Goal: Register for event/course

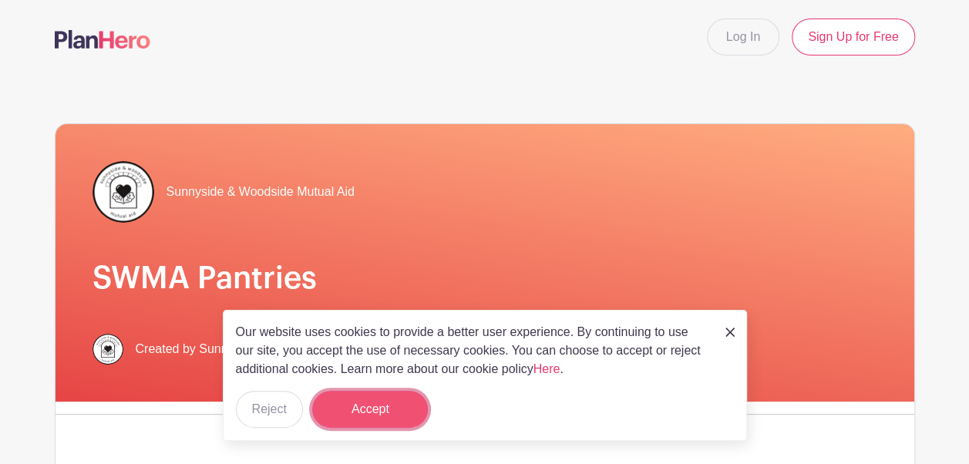
click at [362, 399] on button "Accept" at bounding box center [370, 409] width 116 height 37
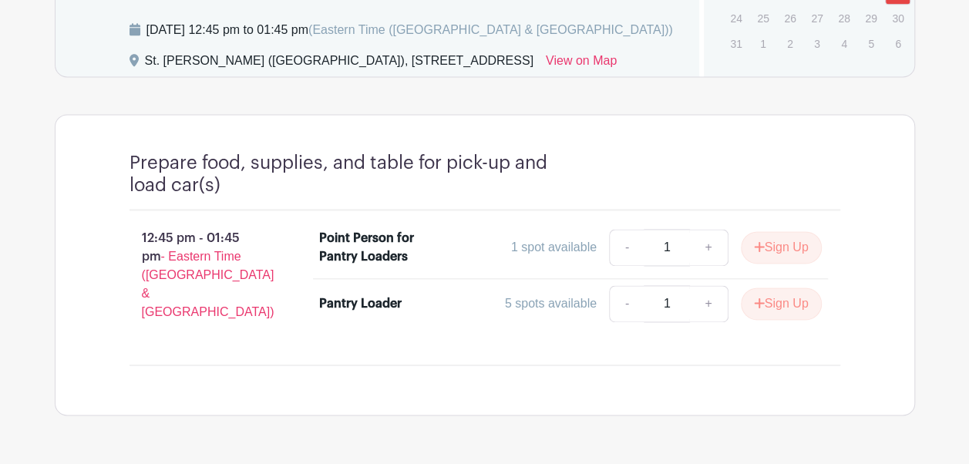
scroll to position [1035, 0]
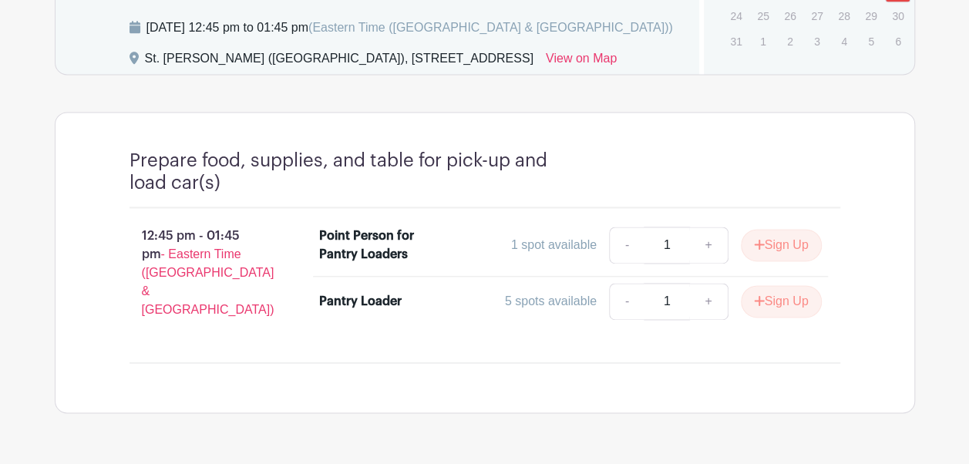
click at [338, 311] on div "Pantry Loader" at bounding box center [360, 301] width 82 height 19
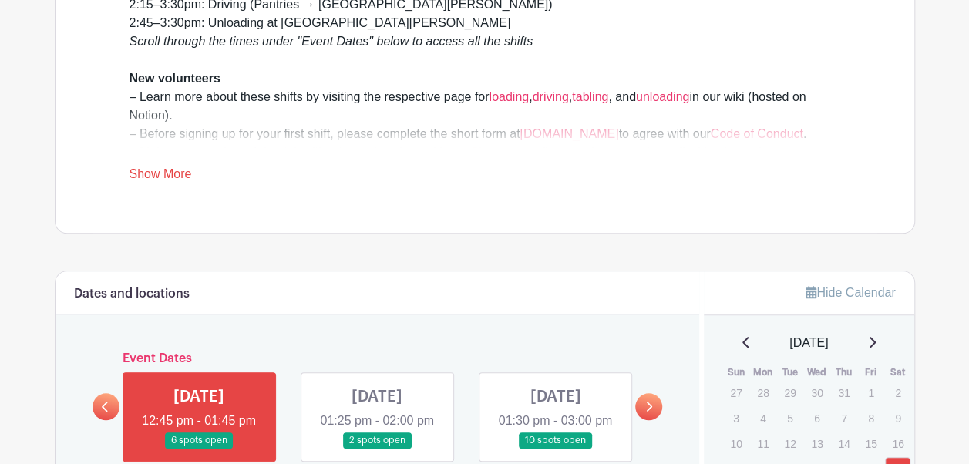
scroll to position [500, 0]
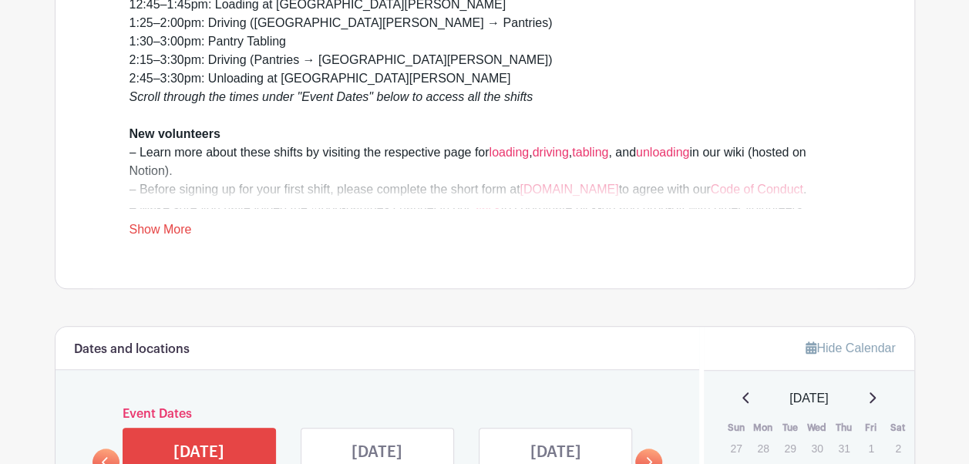
click at [143, 224] on link "Show More" at bounding box center [161, 232] width 62 height 19
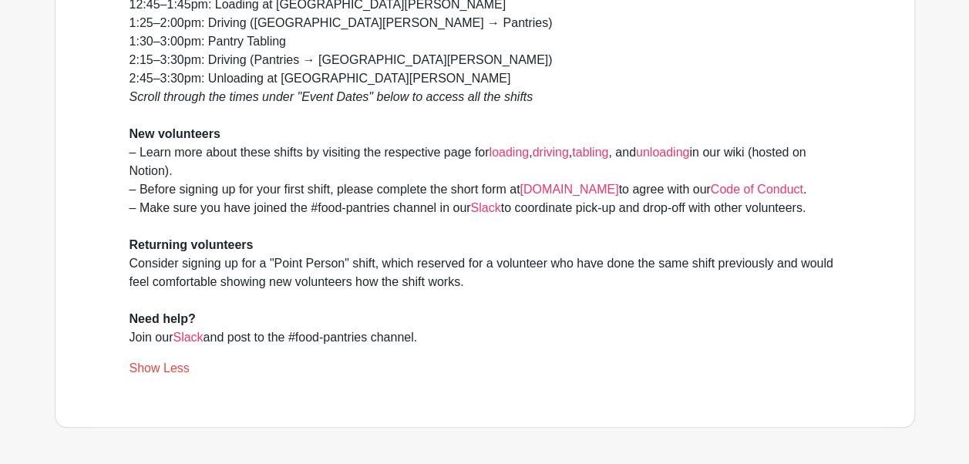
click at [130, 362] on link "Show Less" at bounding box center [160, 371] width 60 height 19
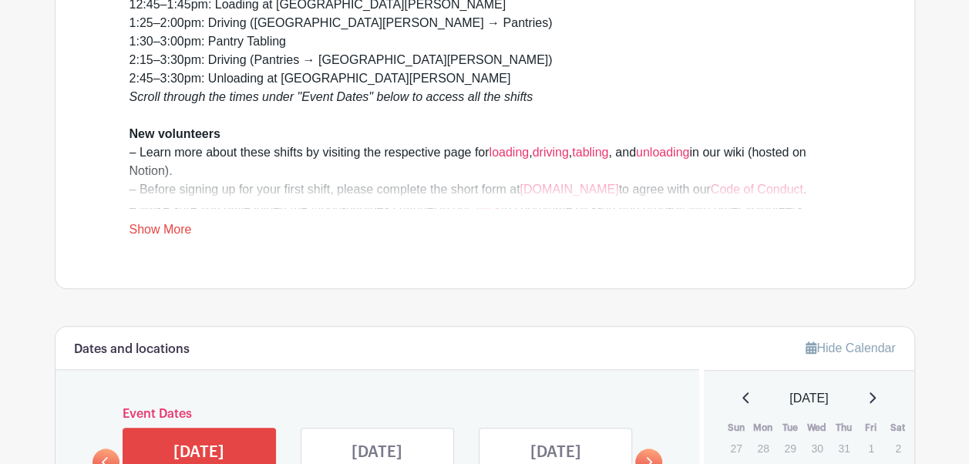
click at [143, 224] on link "Show More" at bounding box center [161, 232] width 62 height 19
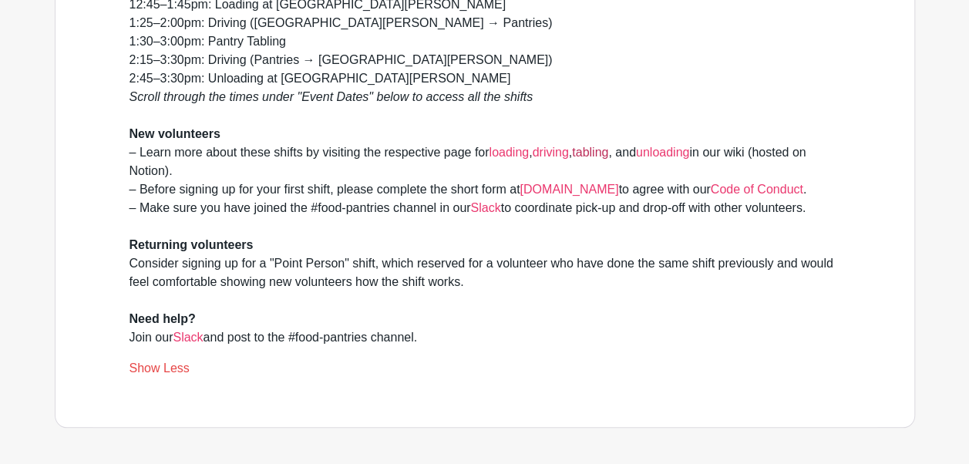
click at [608, 148] on link "tabling" at bounding box center [590, 152] width 36 height 13
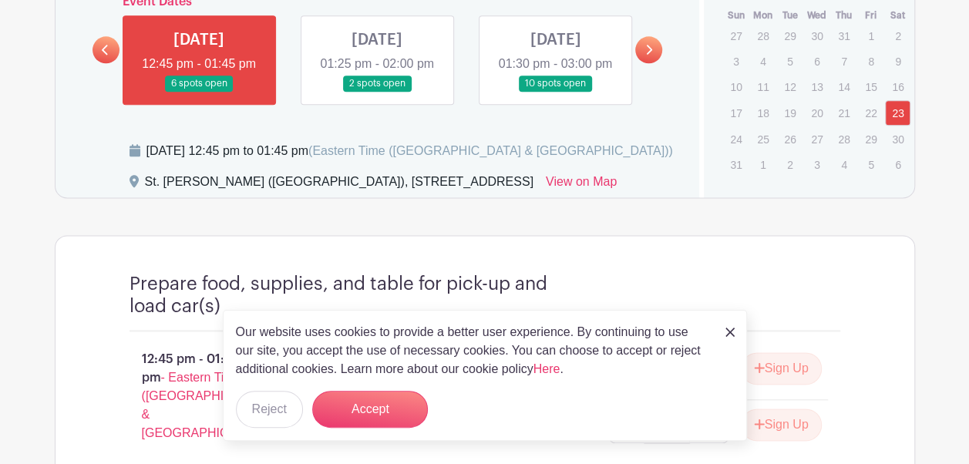
scroll to position [915, 0]
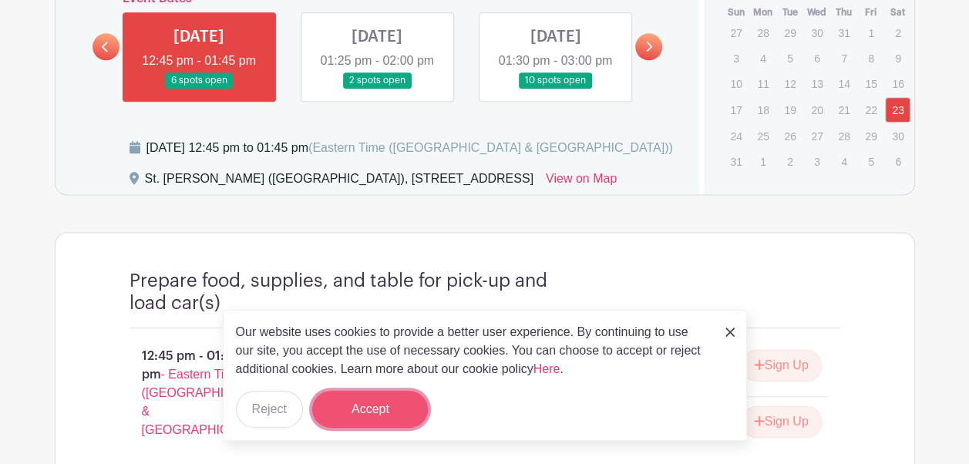
click at [399, 403] on button "Accept" at bounding box center [370, 409] width 116 height 37
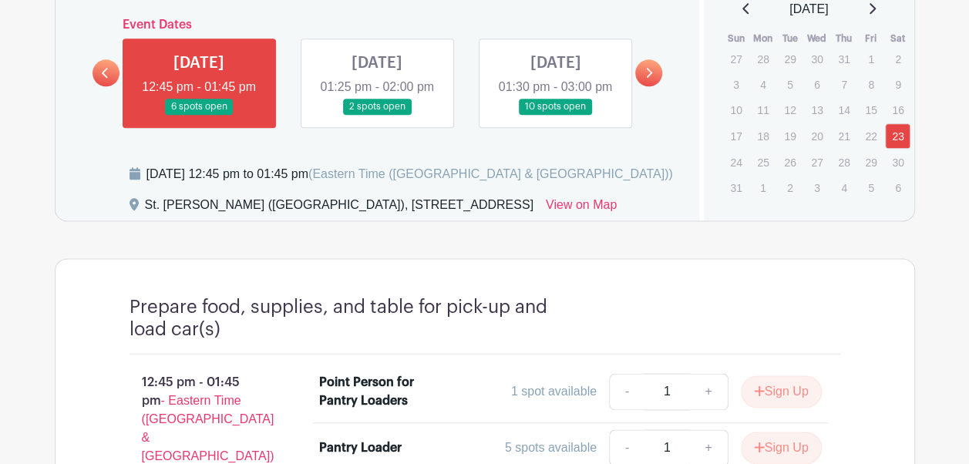
scroll to position [888, 0]
click at [377, 116] on link at bounding box center [377, 116] width 0 height 0
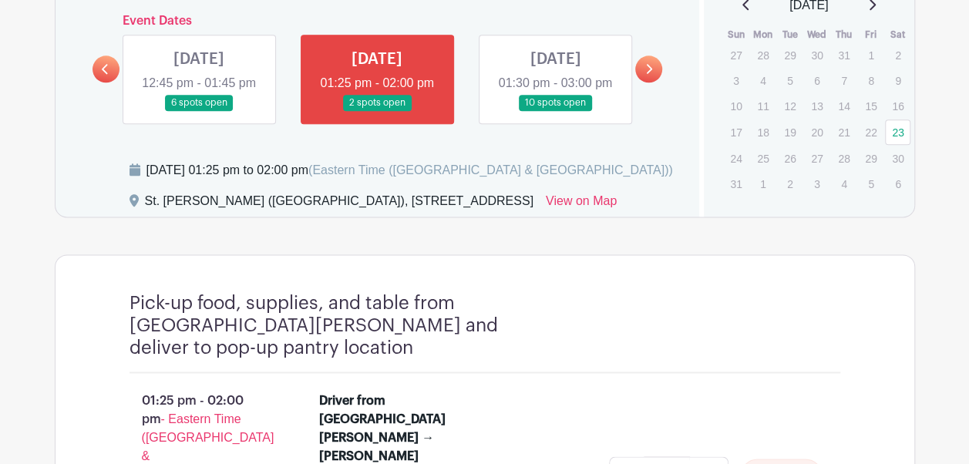
scroll to position [785, 0]
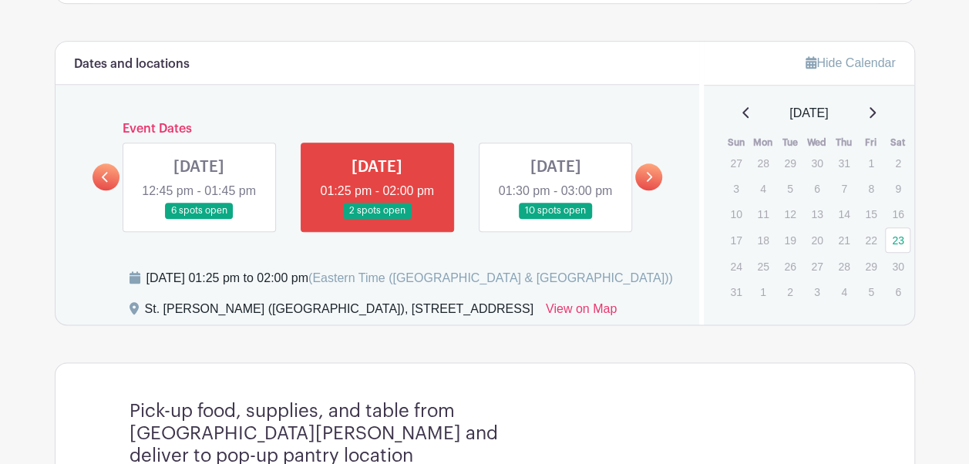
click at [555, 219] on link at bounding box center [555, 219] width 0 height 0
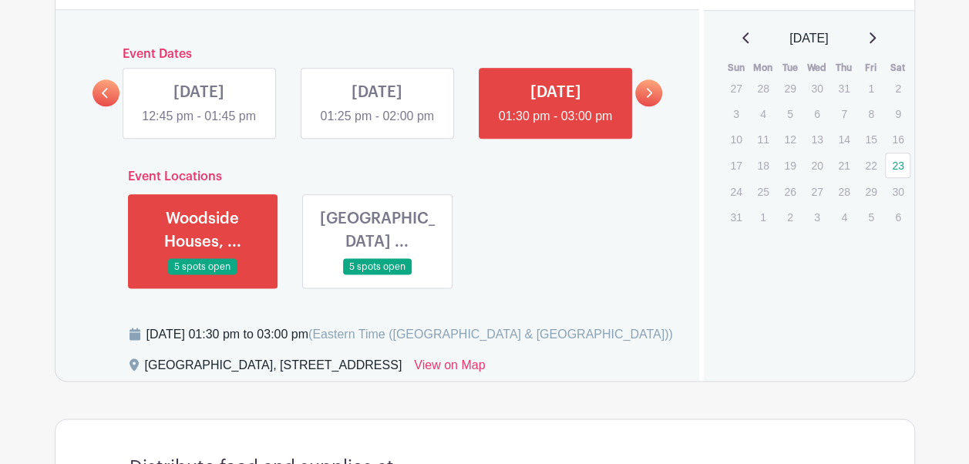
scroll to position [860, 0]
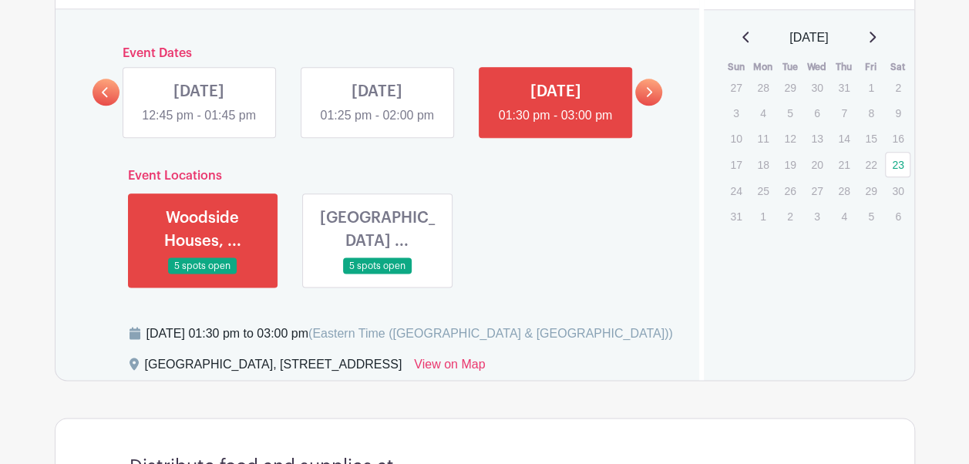
click at [377, 274] on link at bounding box center [377, 274] width 0 height 0
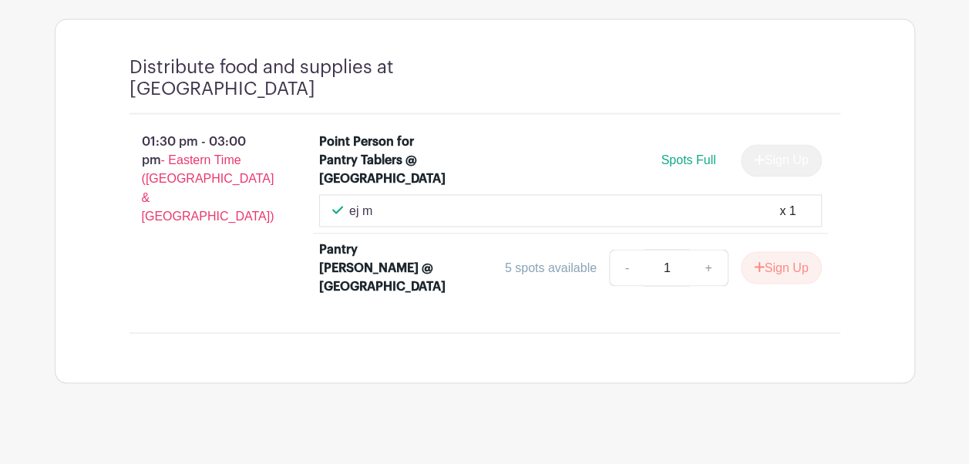
scroll to position [1261, 0]
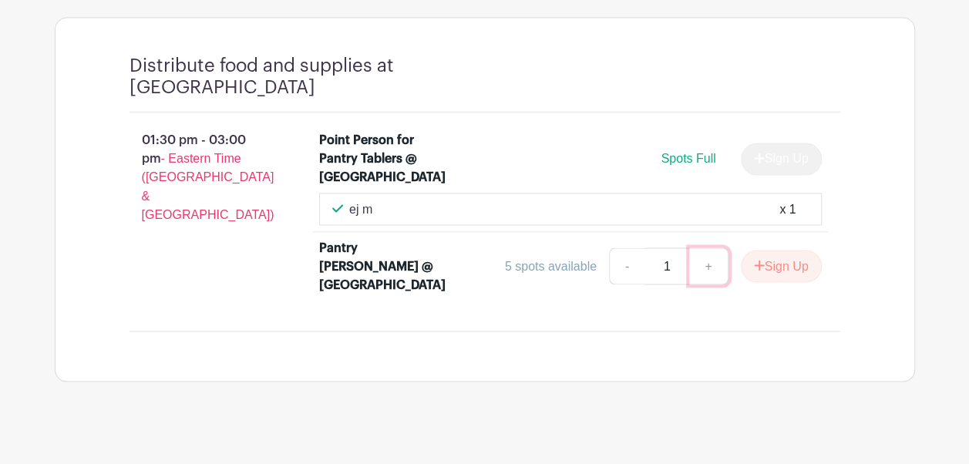
click at [707, 284] on link "+" at bounding box center [708, 265] width 39 height 37
click at [618, 284] on link "-" at bounding box center [626, 265] width 35 height 37
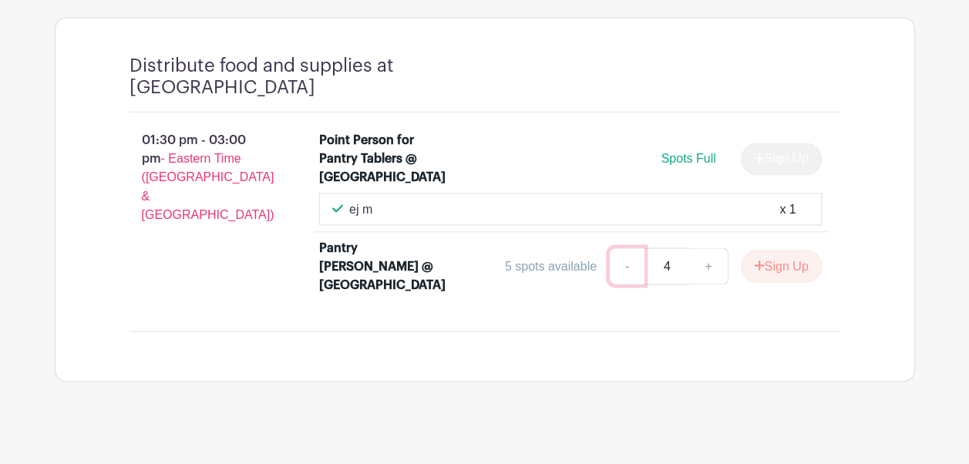
click at [618, 284] on link "-" at bounding box center [626, 265] width 35 height 37
type input "2"
click at [792, 282] on button "Sign Up" at bounding box center [781, 266] width 81 height 32
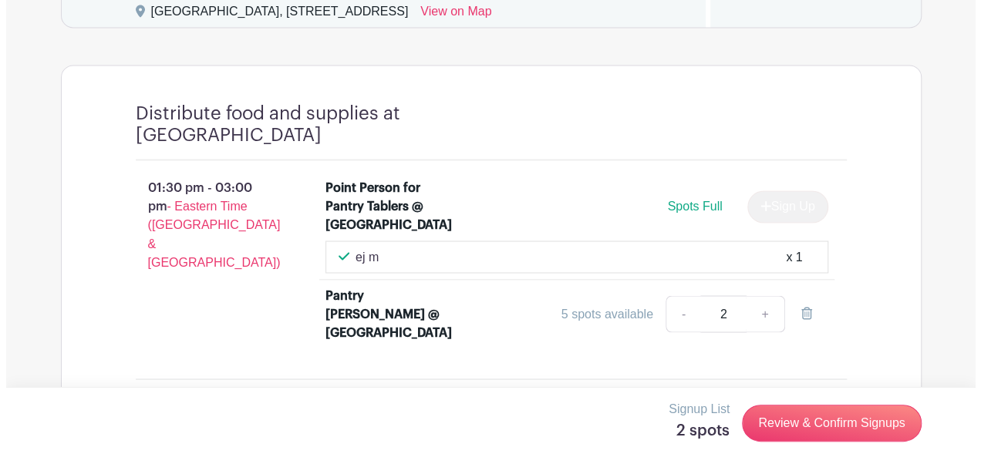
scroll to position [1279, 0]
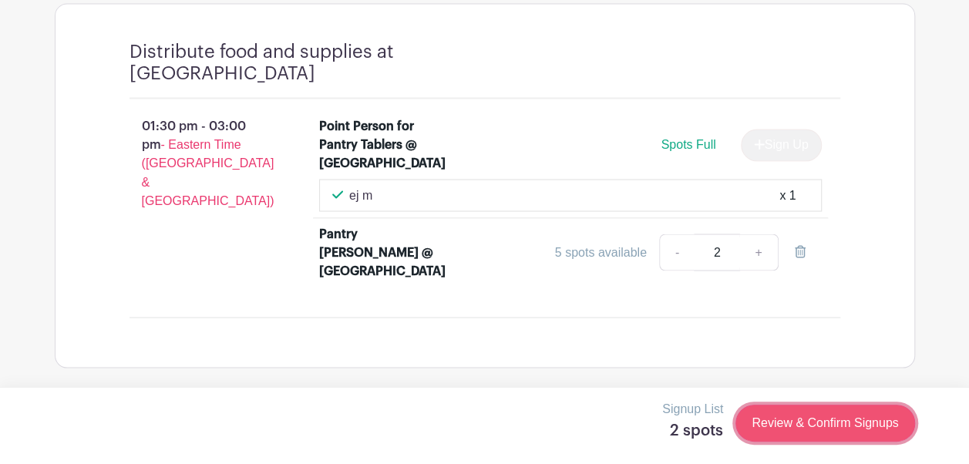
click at [819, 418] on link "Review & Confirm Signups" at bounding box center [824, 423] width 179 height 37
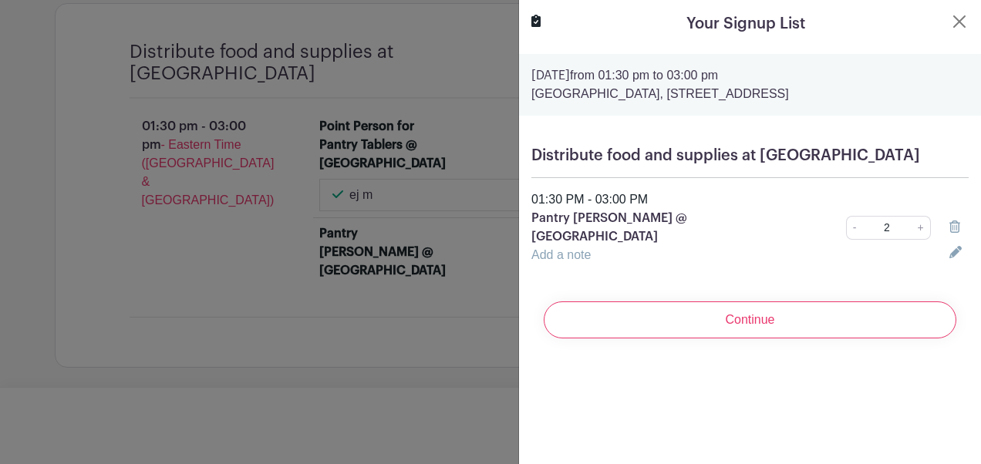
click at [563, 261] on link "Add a note" at bounding box center [560, 254] width 59 height 13
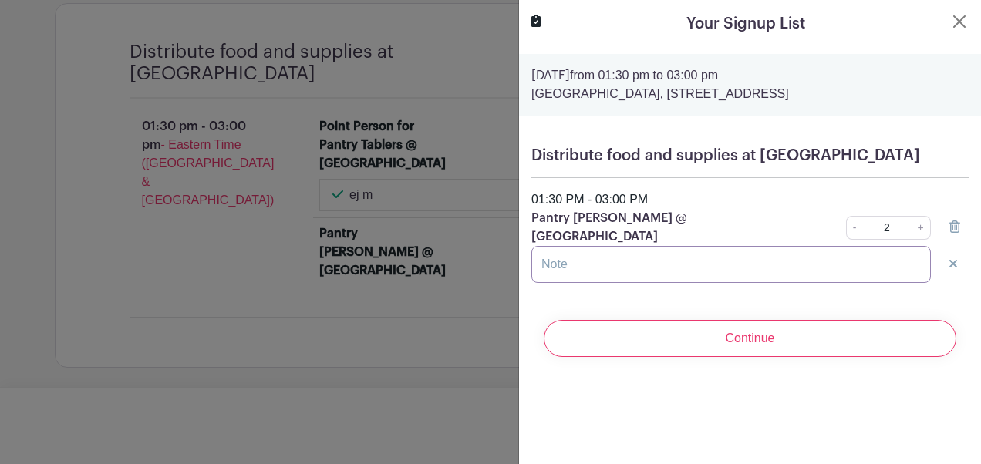
click at [563, 283] on input "text" at bounding box center [730, 264] width 399 height 37
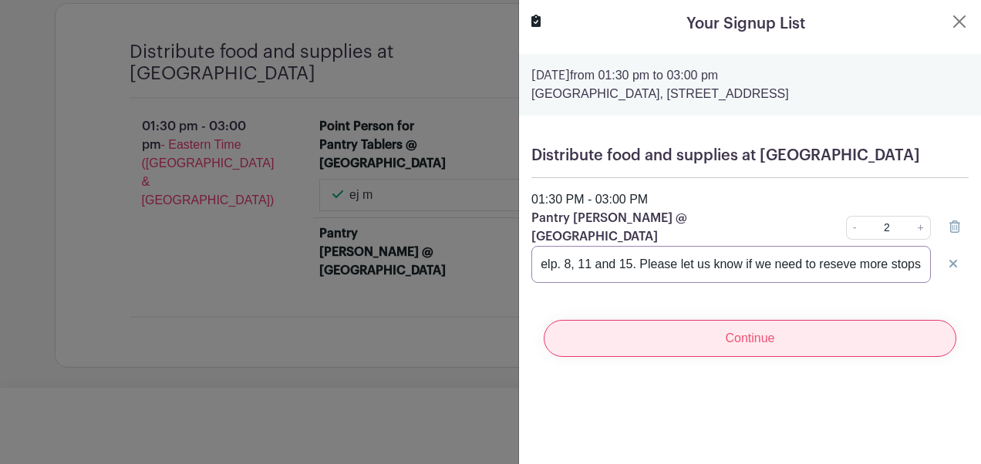
scroll to position [0, 261]
type input "We have 3 children we would like to bring to help. 8, 11 and 15. Please let us …"
click at [773, 357] on input "Continue" at bounding box center [749, 338] width 412 height 37
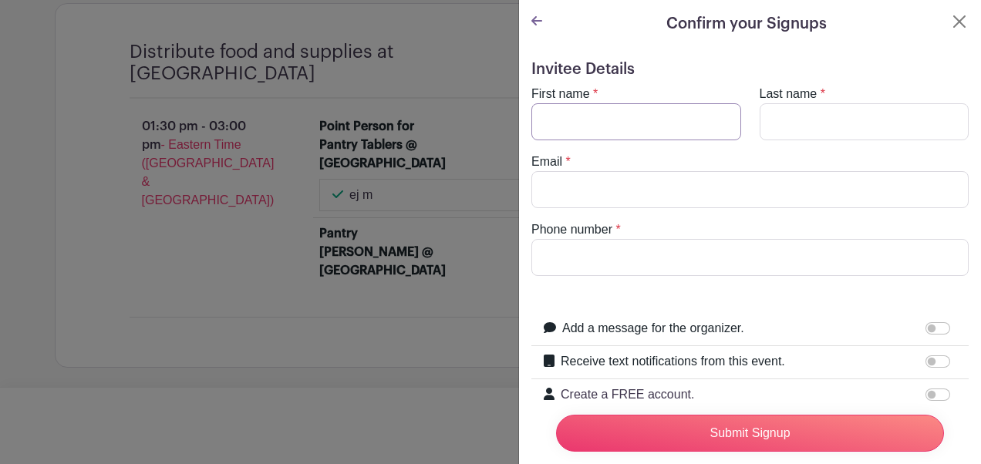
click at [589, 126] on input "First name" at bounding box center [636, 121] width 210 height 37
type input "[PERSON_NAME]"
type input "[EMAIL_ADDRESS][DOMAIN_NAME]"
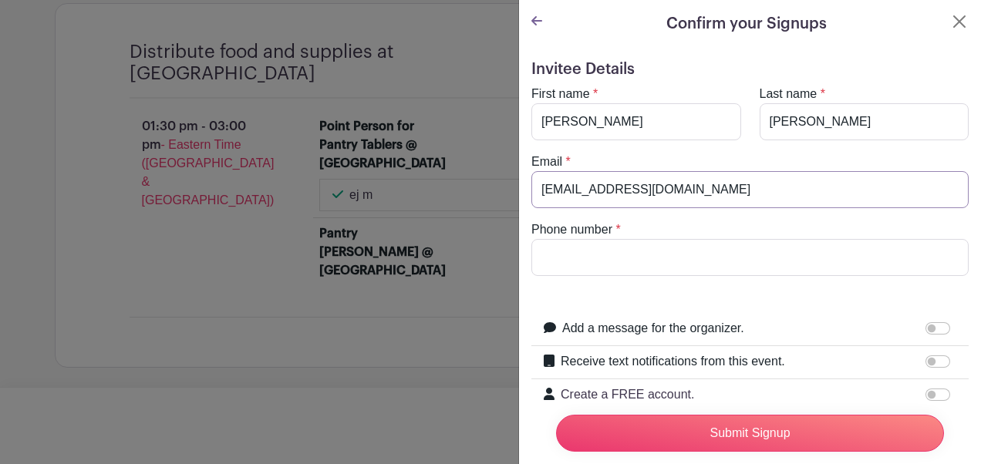
type input "3478482935"
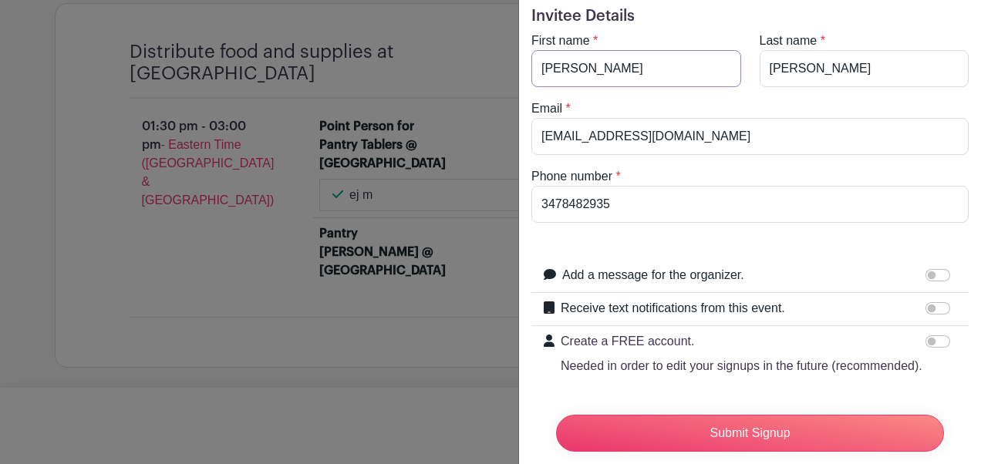
scroll to position [122, 0]
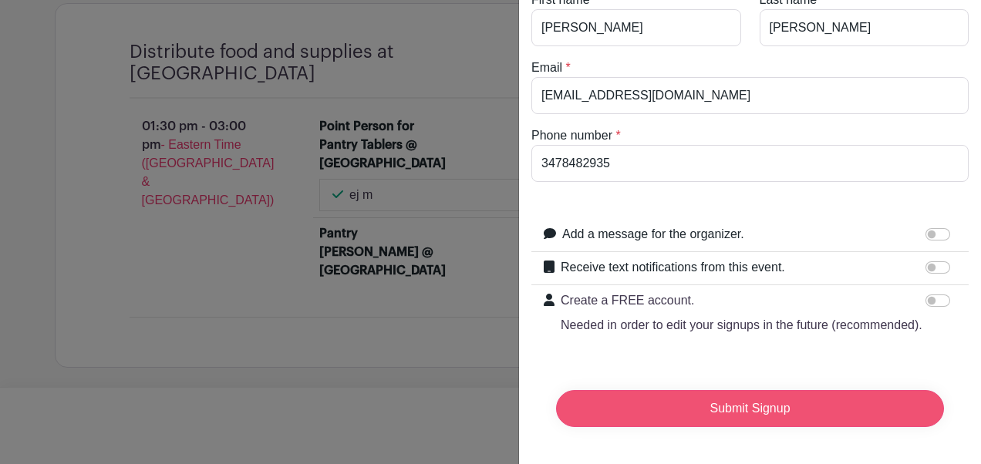
click at [725, 401] on input "Submit Signup" at bounding box center [750, 408] width 388 height 37
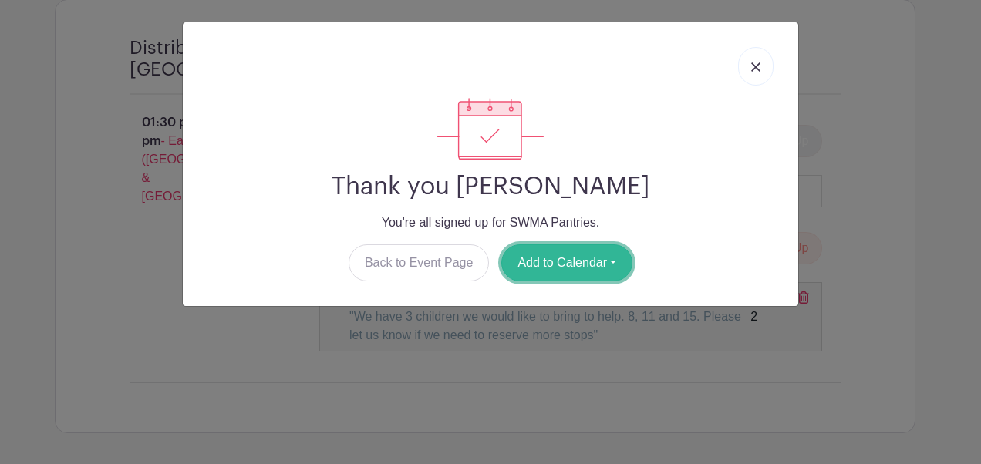
click at [577, 261] on button "Add to Calendar" at bounding box center [566, 262] width 131 height 37
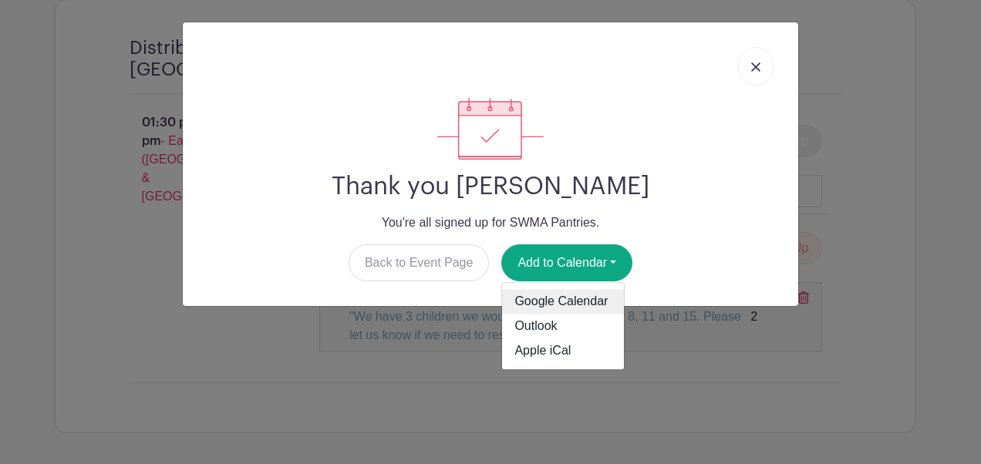
click at [587, 293] on link "Google Calendar" at bounding box center [563, 302] width 122 height 25
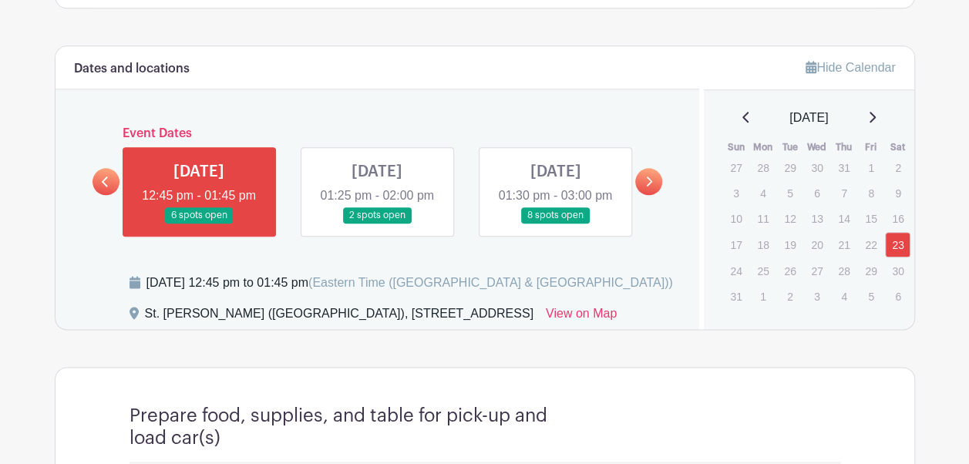
scroll to position [833, 0]
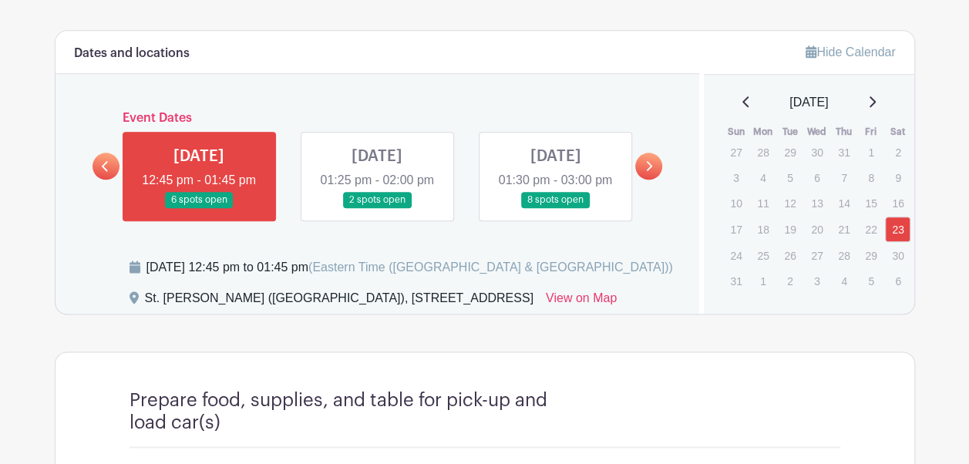
click at [651, 171] on icon at bounding box center [650, 166] width 6 height 10
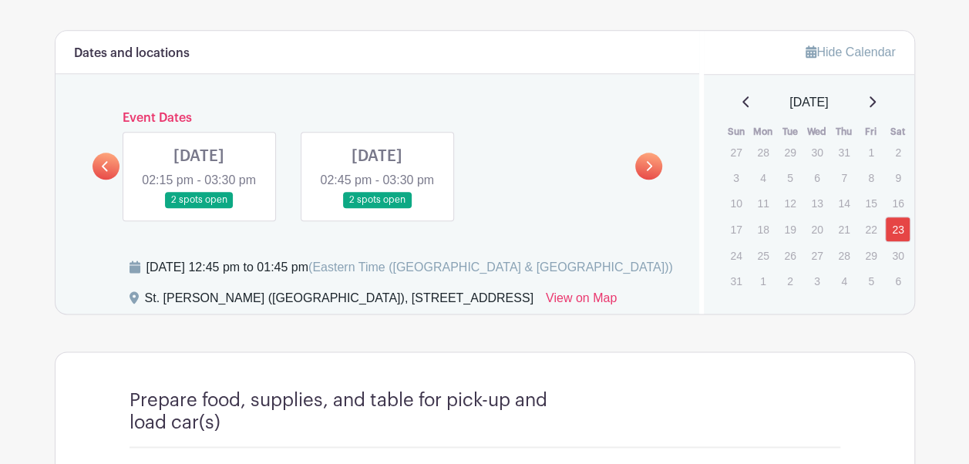
click at [100, 174] on link at bounding box center [106, 166] width 27 height 27
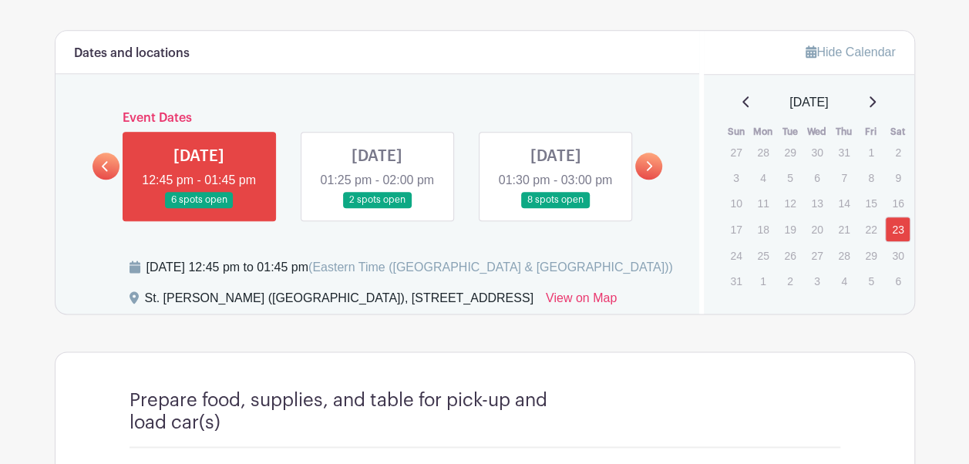
click at [555, 208] on link at bounding box center [555, 208] width 0 height 0
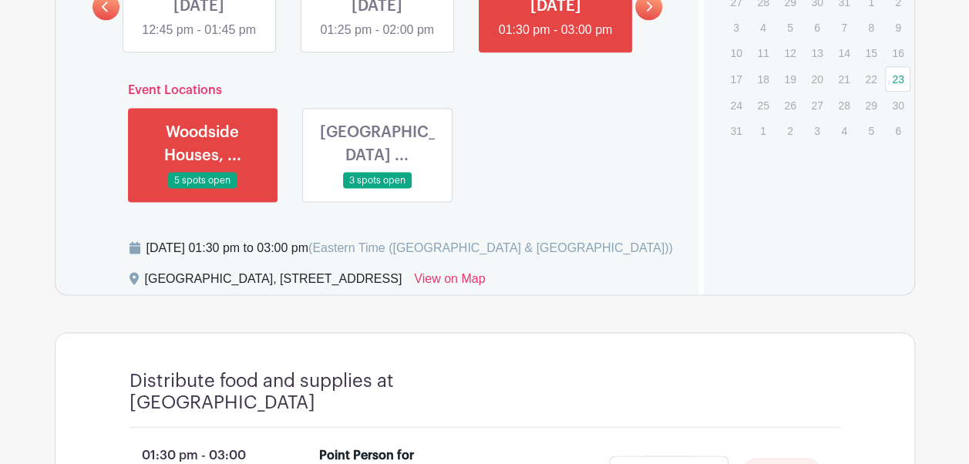
scroll to position [984, 0]
click at [377, 188] on link at bounding box center [377, 188] width 0 height 0
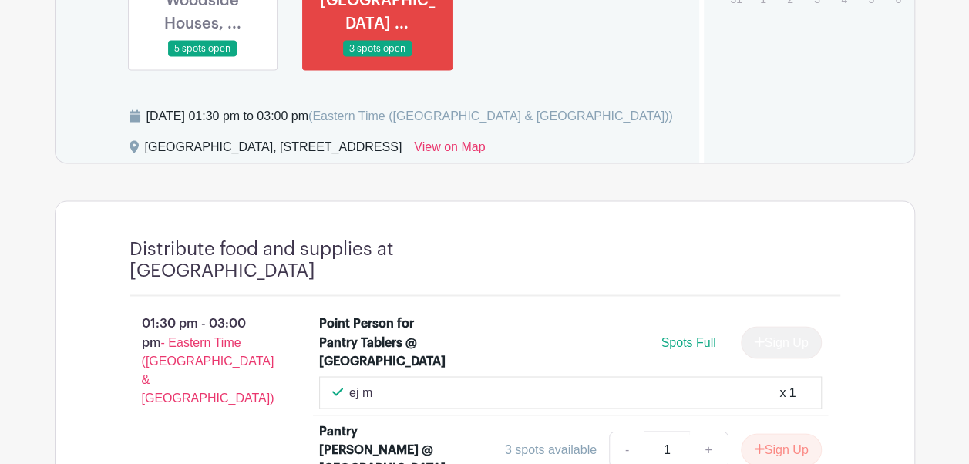
scroll to position [1102, 0]
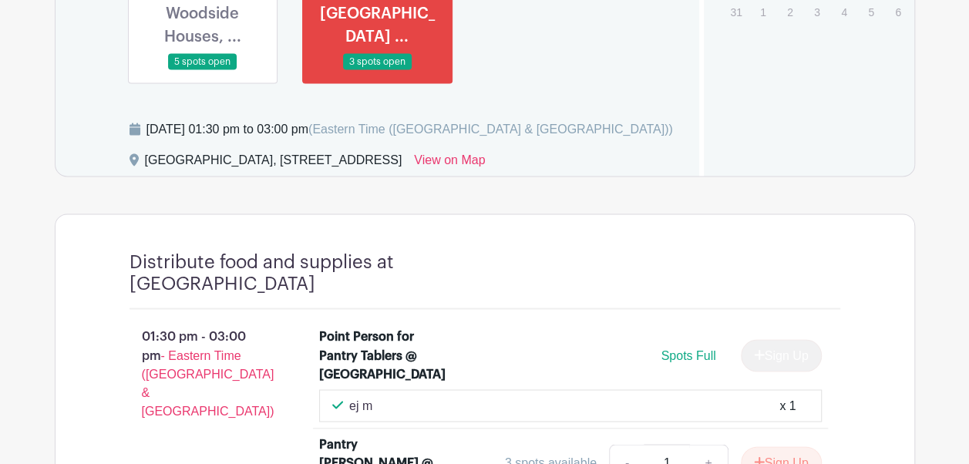
click at [203, 70] on link at bounding box center [203, 70] width 0 height 0
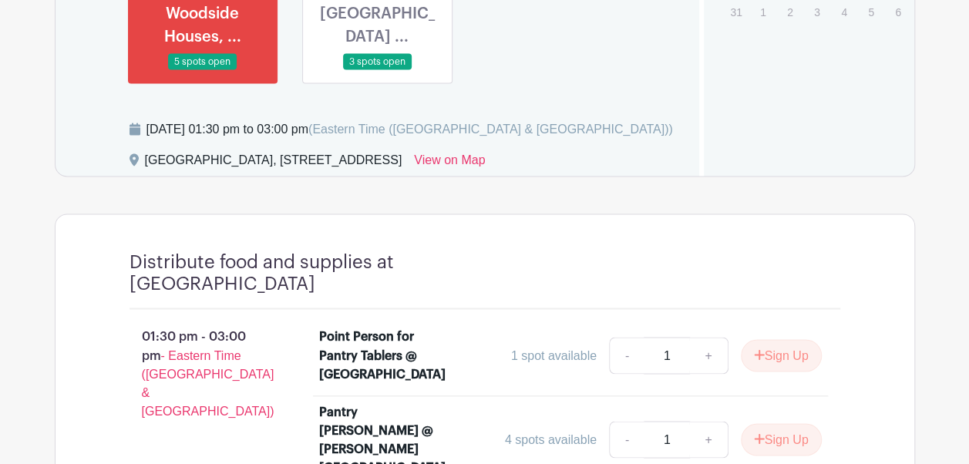
click at [249, 176] on div "[GEOGRAPHIC_DATA], [STREET_ADDRESS]" at bounding box center [273, 163] width 257 height 25
drag, startPoint x: 253, startPoint y: 180, endPoint x: 531, endPoint y: 181, distance: 278.3
click at [402, 176] on div "[GEOGRAPHIC_DATA], [STREET_ADDRESS]" at bounding box center [273, 163] width 257 height 25
copy div "49th St & Broadway, Woodside, Queens, NY 11377"
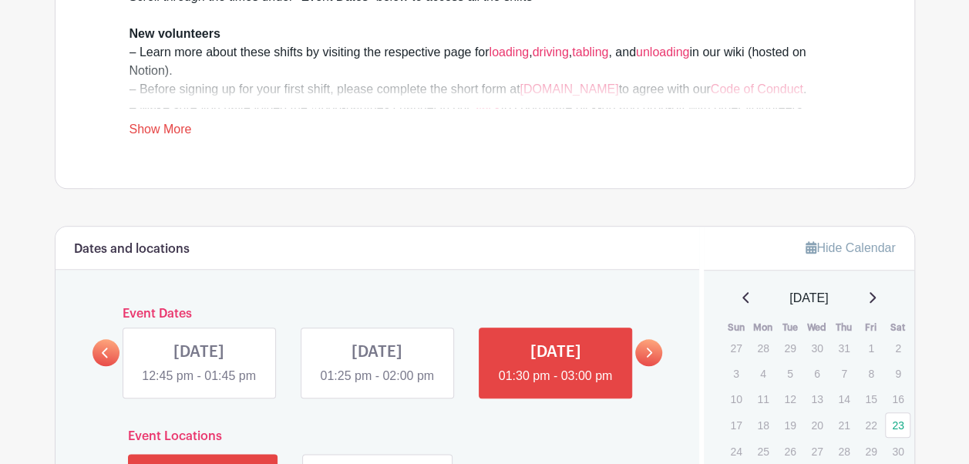
scroll to position [631, 0]
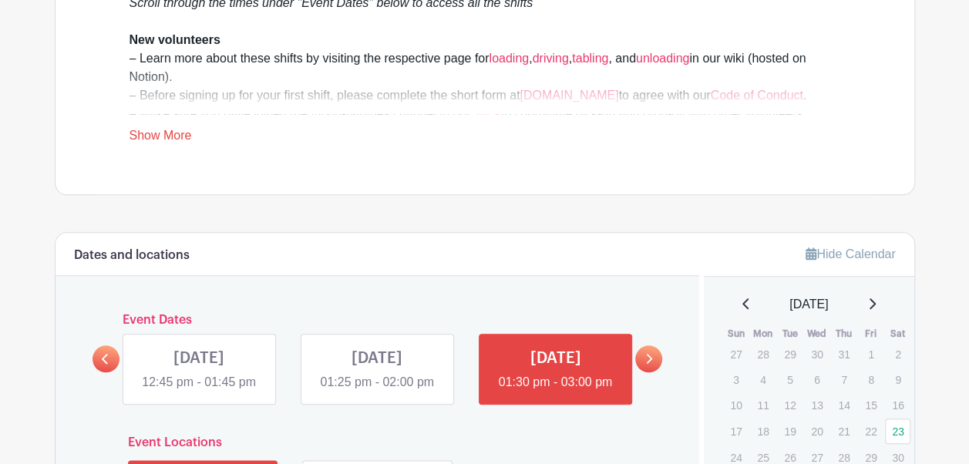
click at [377, 392] on link at bounding box center [377, 392] width 0 height 0
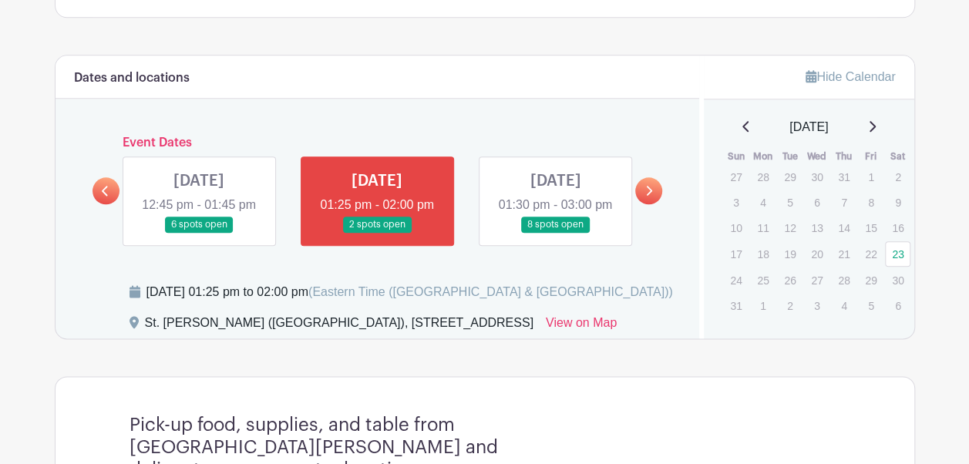
scroll to position [806, 0]
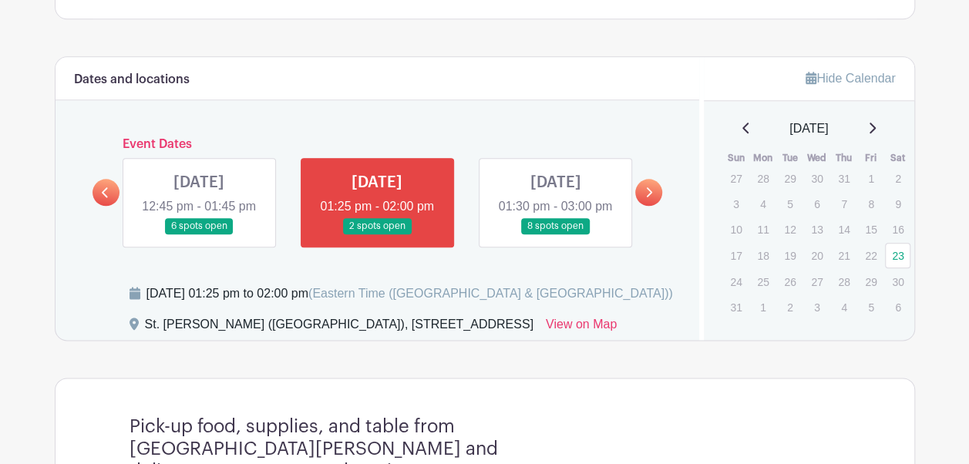
click at [199, 234] on link at bounding box center [199, 234] width 0 height 0
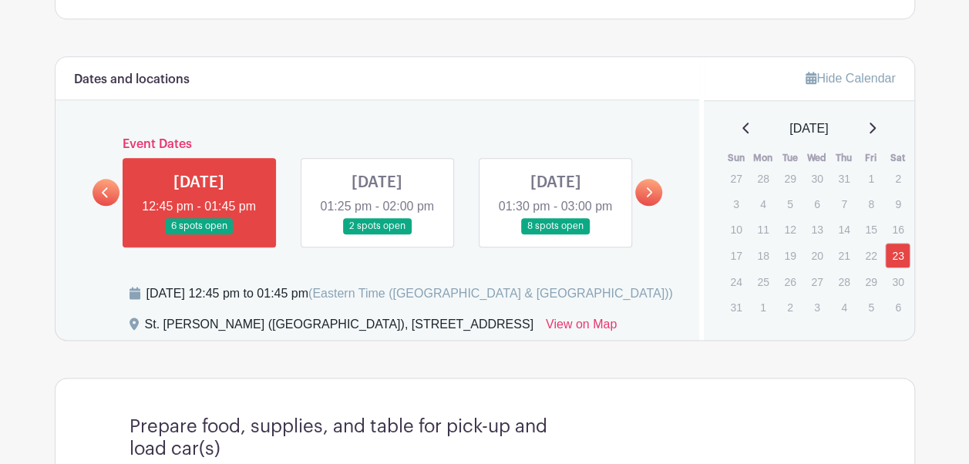
click at [377, 234] on link at bounding box center [377, 234] width 0 height 0
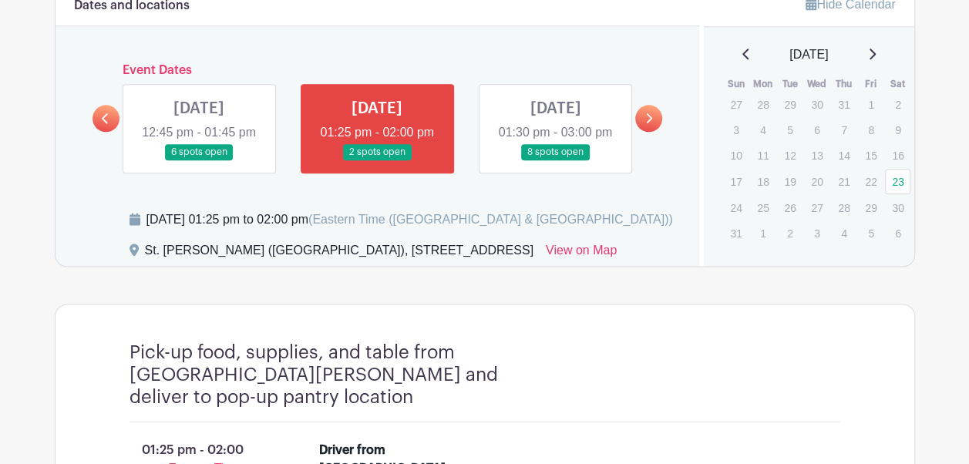
scroll to position [879, 0]
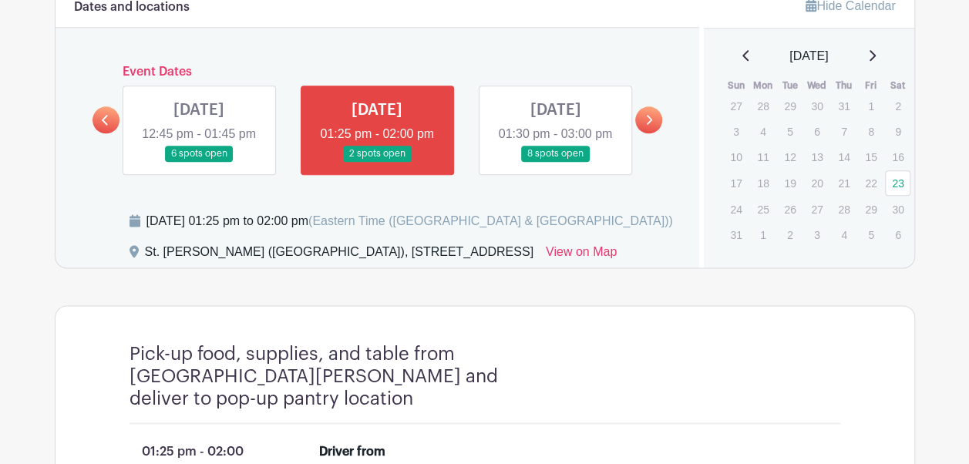
click at [555, 162] on link at bounding box center [555, 162] width 0 height 0
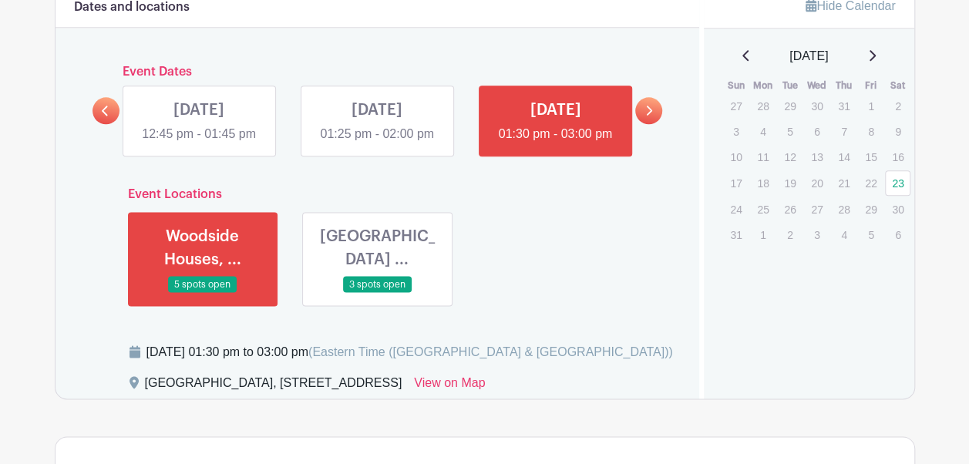
click at [377, 293] on link at bounding box center [377, 293] width 0 height 0
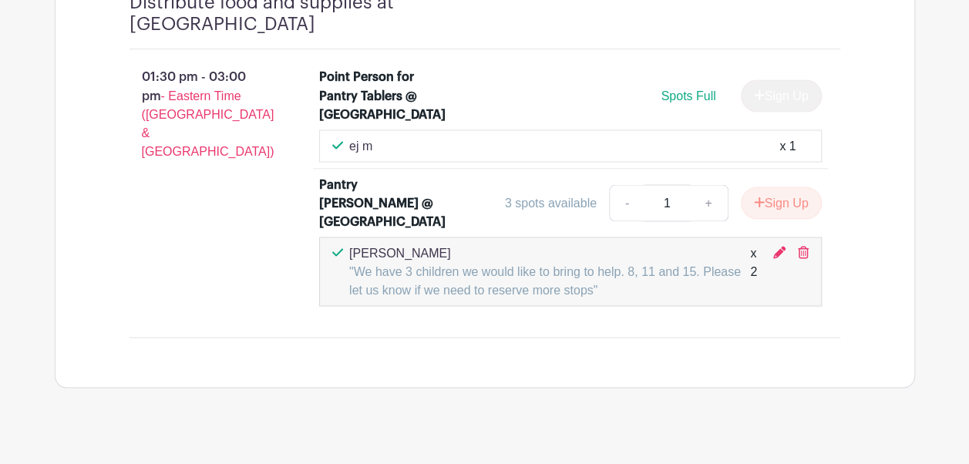
scroll to position [1361, 0]
click at [780, 258] on icon at bounding box center [779, 252] width 12 height 12
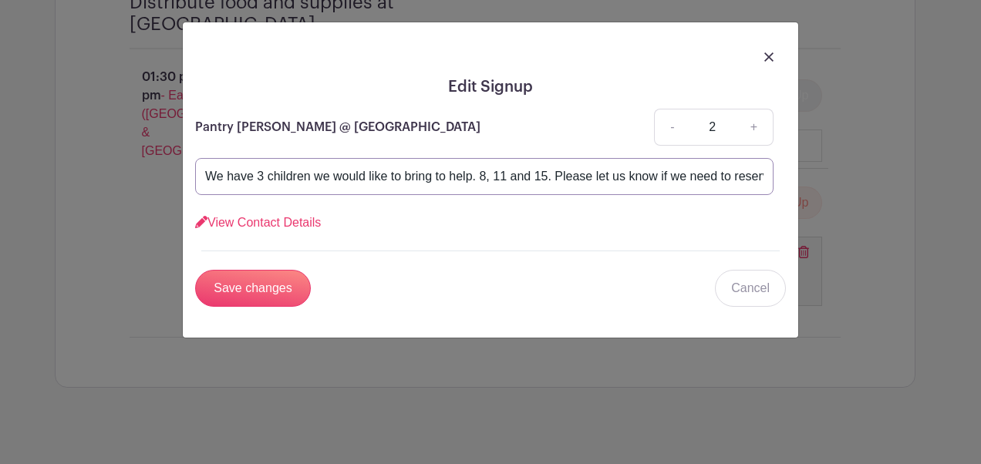
drag, startPoint x: 221, startPoint y: 176, endPoint x: 137, endPoint y: 171, distance: 84.2
click at [137, 171] on div "Edit Signup Pantry Tabler @ 61st St-Woodside MTA Station - 2 + We have 3 childr…" at bounding box center [490, 232] width 981 height 464
drag, startPoint x: 331, startPoint y: 173, endPoint x: 276, endPoint y: 180, distance: 55.9
click at [276, 180] on input "My girlfriend and I have 3 children we would like to bring to help. 8, 11 and 1…" at bounding box center [484, 176] width 578 height 37
click at [268, 175] on input "My girlfriend her 3 children and I would like to bring to help. 8, 11 and 15. P…" at bounding box center [484, 176] width 578 height 37
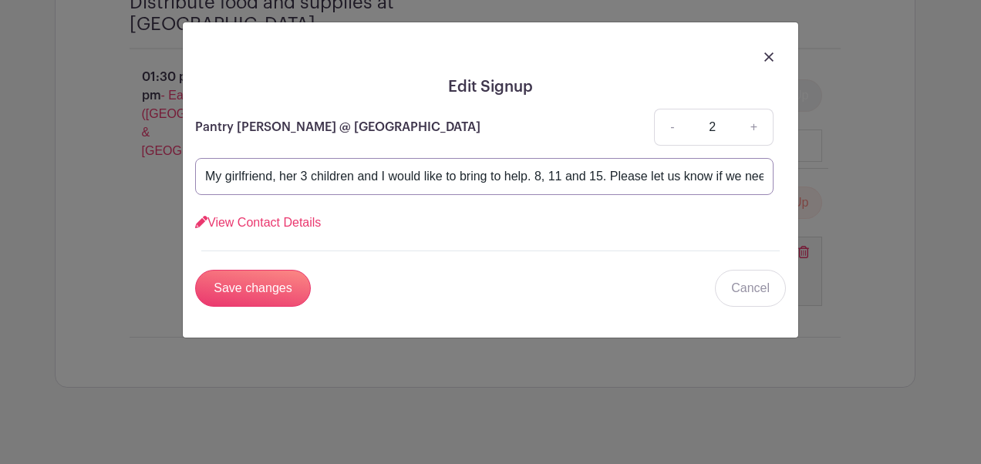
click at [533, 176] on input "My girlfriend, her 3 children and I would like to bring to help. 8, 11 and 15. …" at bounding box center [484, 176] width 578 height 37
type input "My girlfriend, her 3 children and I would like to bring to help. They are 8, 11…"
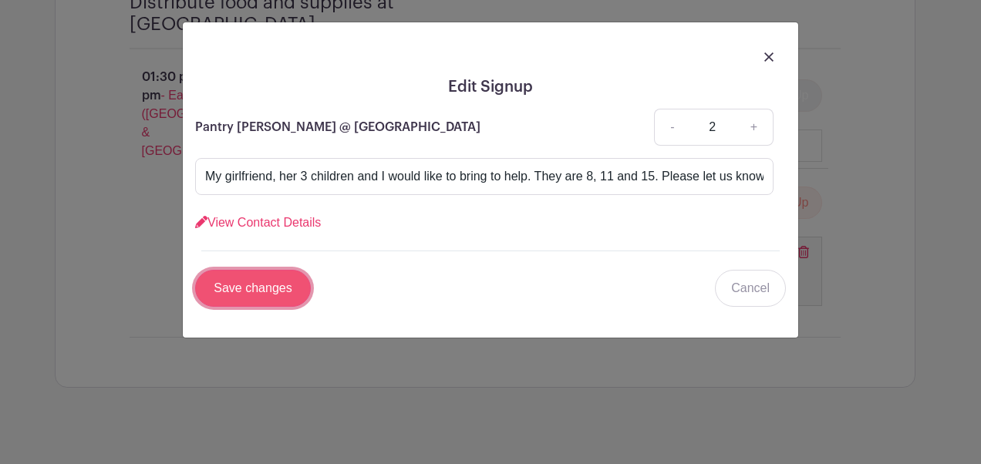
click at [243, 286] on input "Save changes" at bounding box center [253, 288] width 116 height 37
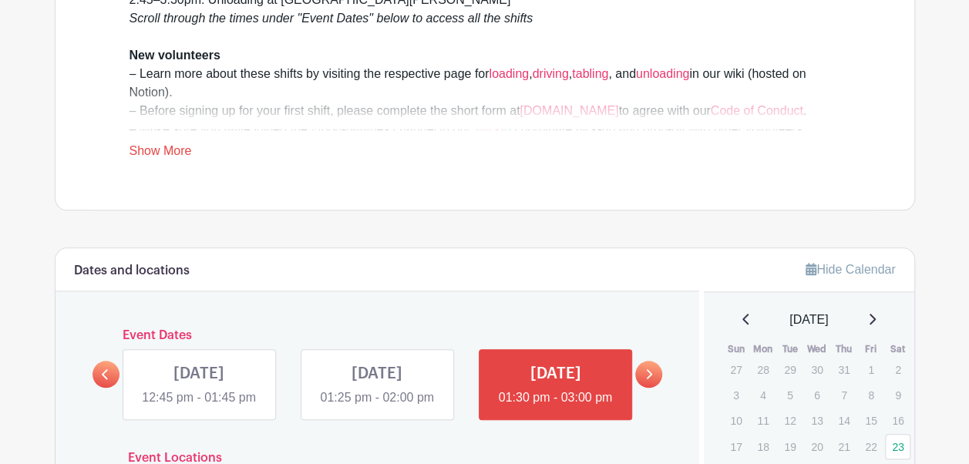
scroll to position [614, 0]
